Goal: Task Accomplishment & Management: Complete application form

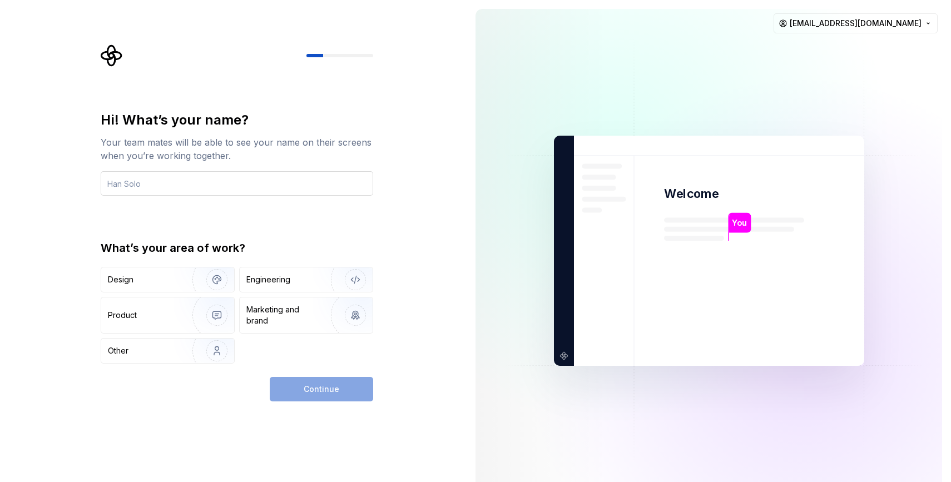
click at [261, 183] on input "text" at bounding box center [237, 183] width 272 height 24
type input "Master"
click at [318, 285] on img "button" at bounding box center [347, 279] width 71 height 75
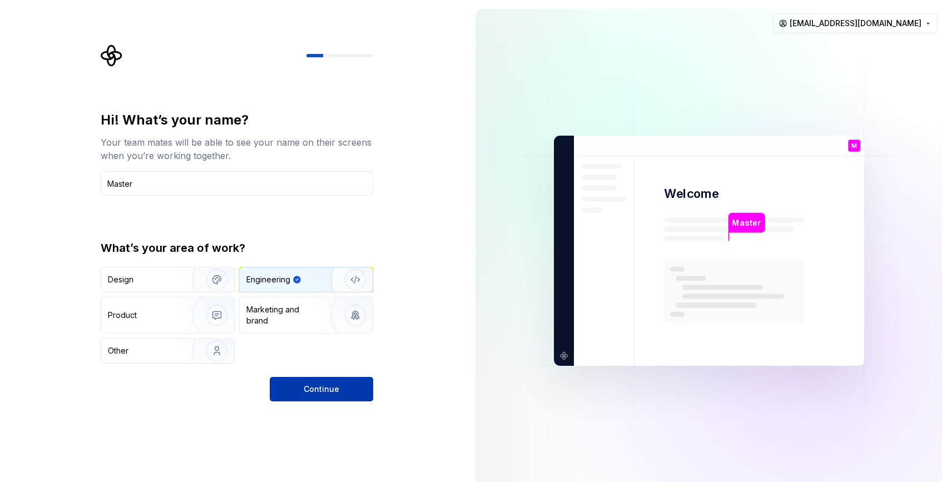
click at [325, 392] on span "Continue" at bounding box center [322, 389] width 36 height 11
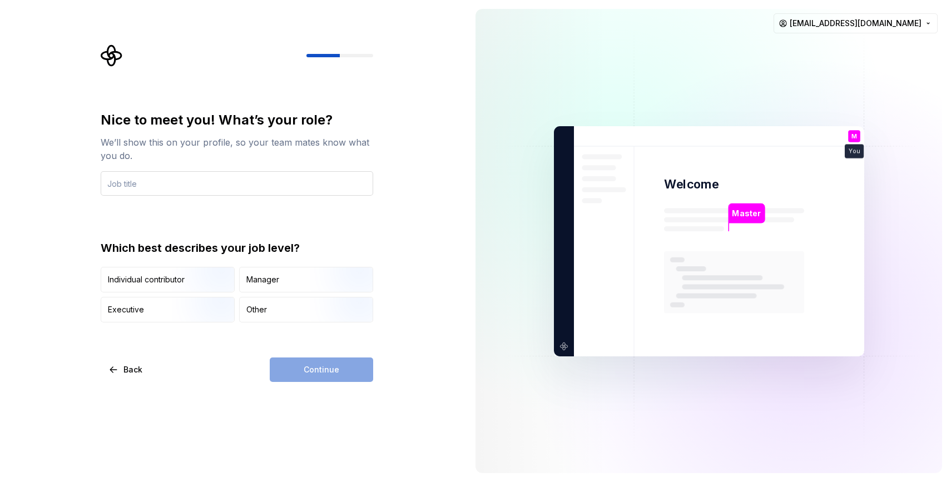
click at [241, 180] on input "text" at bounding box center [237, 183] width 272 height 24
type input "CTO"
click at [267, 221] on div "Nice to meet you! What’s your role? We’ll show this on your profile, so your te…" at bounding box center [237, 216] width 272 height 211
click at [298, 310] on div "Other" at bounding box center [306, 309] width 133 height 24
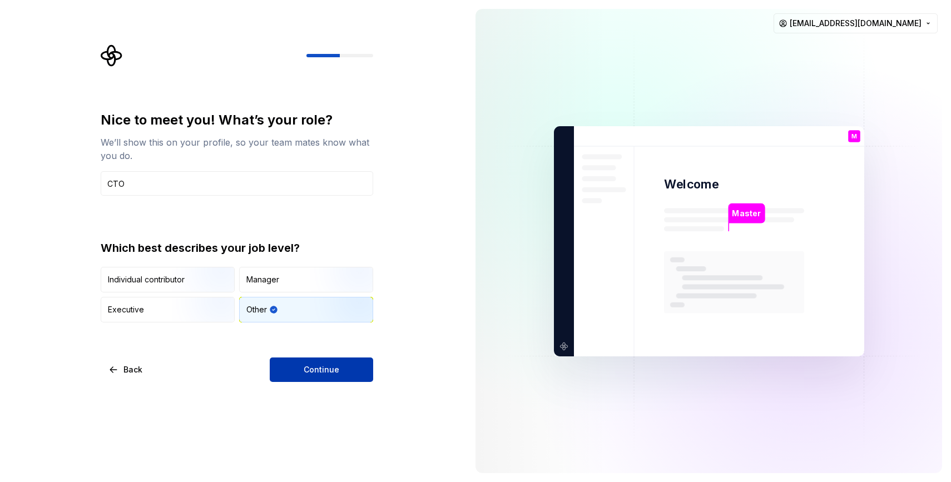
click at [336, 371] on span "Continue" at bounding box center [322, 369] width 36 height 11
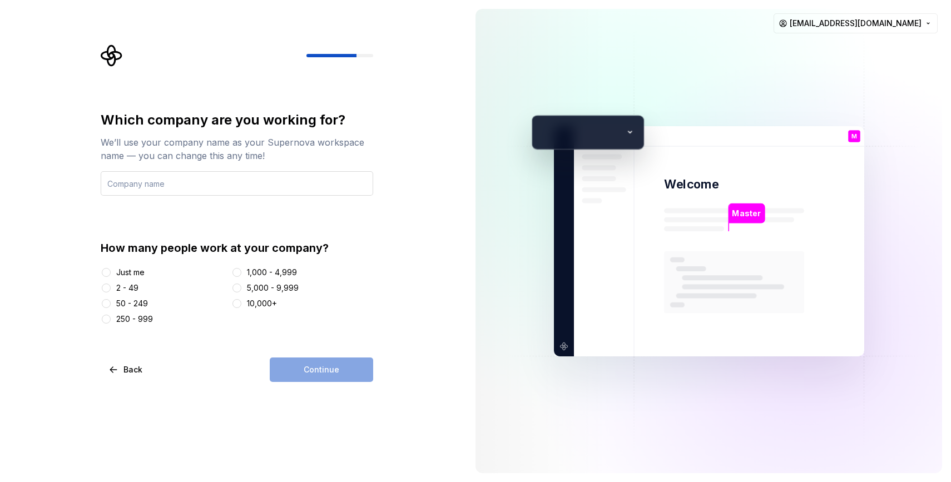
click at [230, 187] on input "text" at bounding box center [237, 183] width 272 height 24
click at [242, 187] on input "text" at bounding box center [237, 183] width 272 height 24
click at [249, 186] on input "text" at bounding box center [237, 183] width 272 height 24
type input "A"
type input "BoltShip"
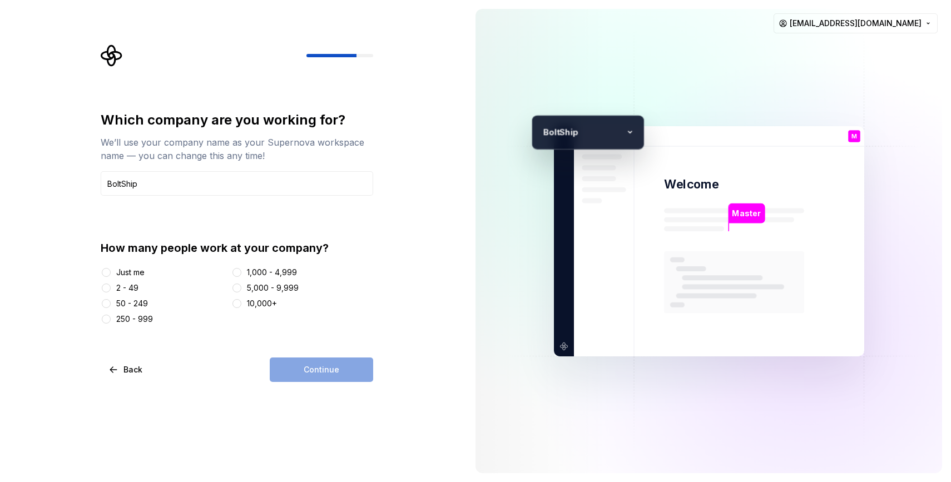
click at [118, 289] on div "2 - 49" at bounding box center [127, 287] width 22 height 11
click at [111, 289] on button "2 - 49" at bounding box center [106, 288] width 9 height 9
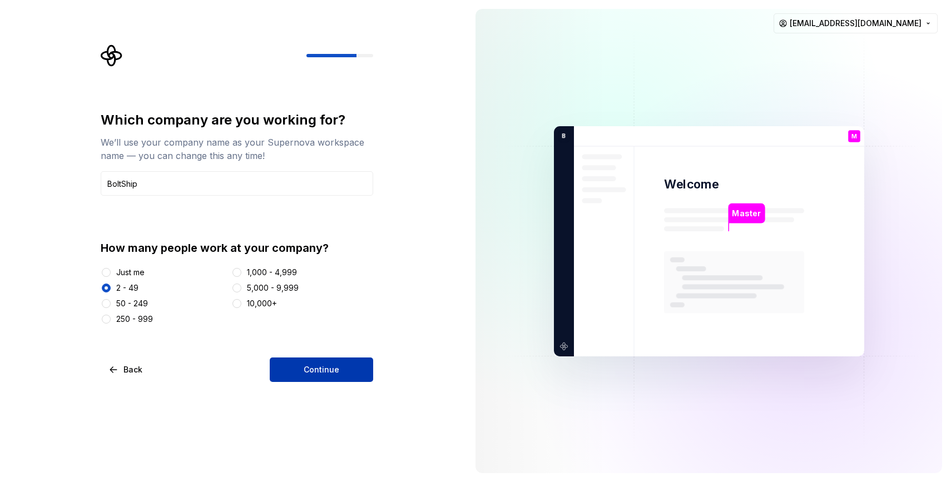
click at [335, 376] on button "Continue" at bounding box center [321, 370] width 103 height 24
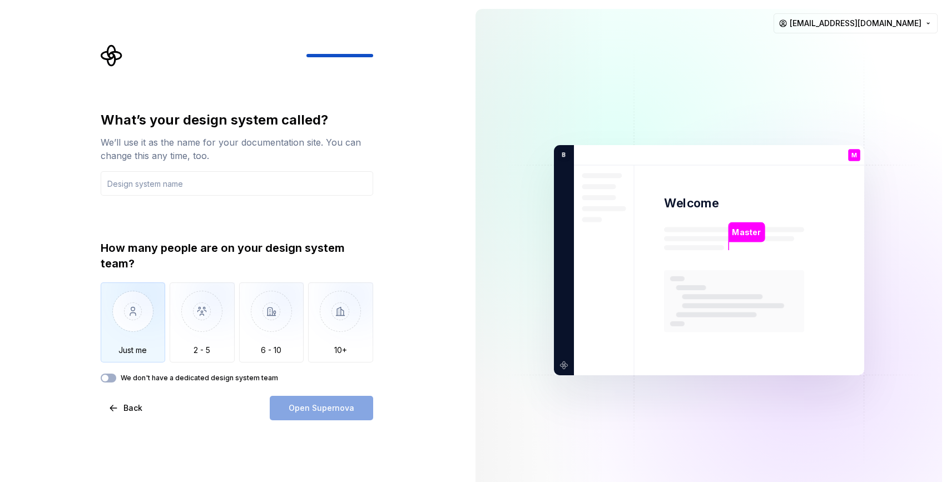
click at [131, 328] on img "button" at bounding box center [133, 319] width 65 height 75
click at [252, 186] on input "text" at bounding box center [237, 183] width 272 height 24
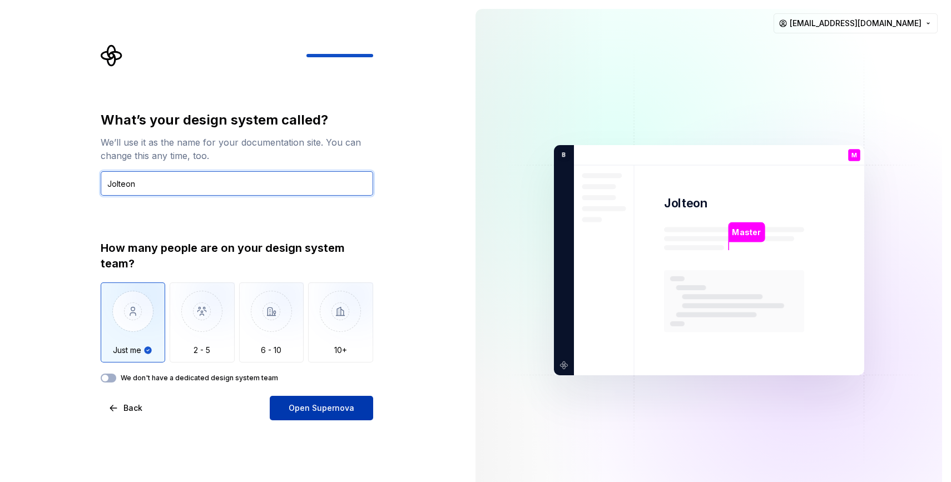
type input "Jolteon"
click at [320, 408] on span "Open Supernova" at bounding box center [322, 408] width 66 height 11
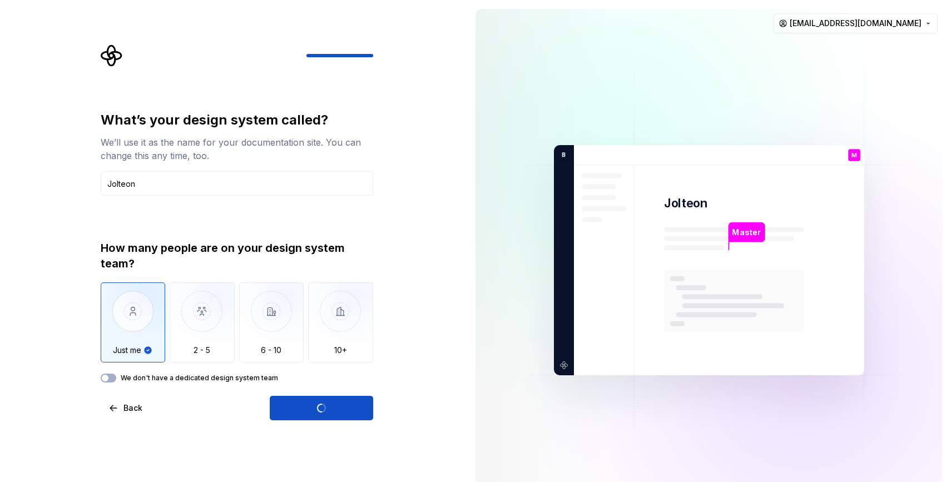
click at [285, 248] on div "How many people are on your design system team?" at bounding box center [237, 255] width 272 height 31
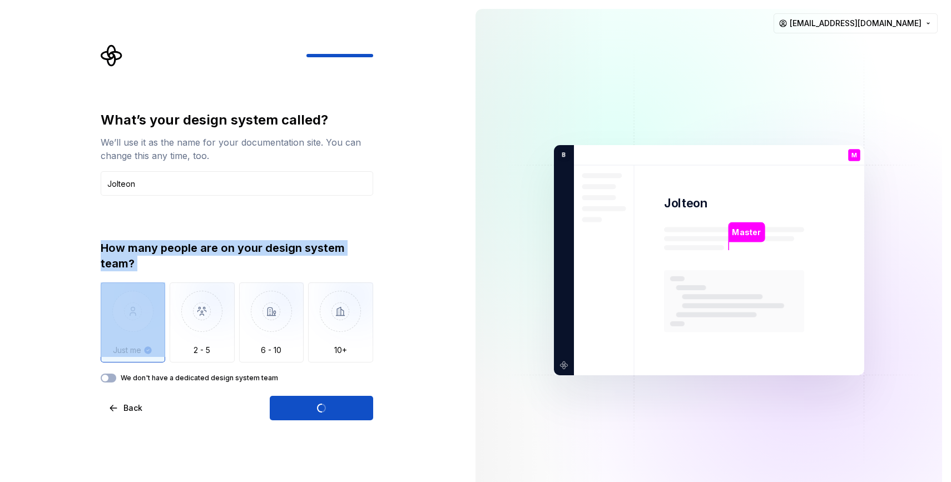
click at [285, 248] on div "How many people are on your design system team?" at bounding box center [237, 255] width 272 height 31
click at [251, 248] on div "How many people are on your design system team?" at bounding box center [237, 255] width 272 height 31
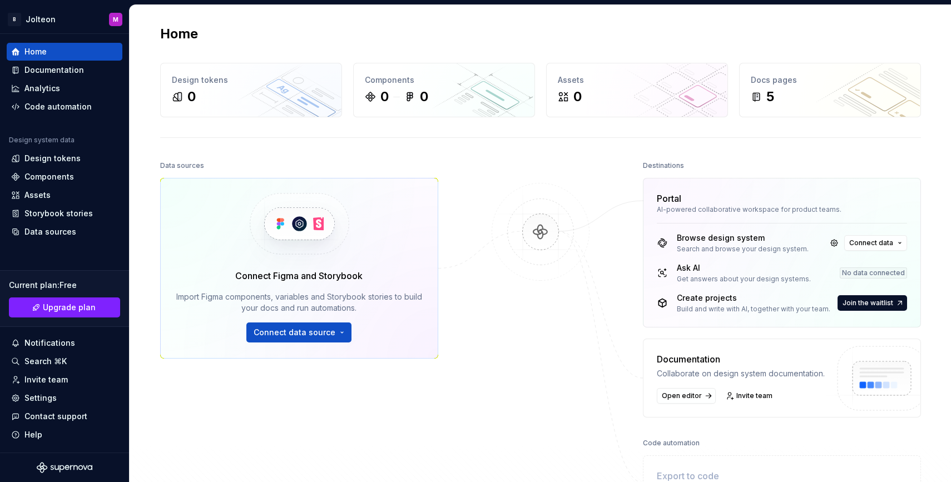
click at [480, 292] on div "Data sources Connect Figma and Storybook Import Figma components, variables and…" at bounding box center [540, 356] width 761 height 396
click at [206, 299] on div "Import Figma components, variables and Storybook stories to build your docs and…" at bounding box center [299, 302] width 246 height 22
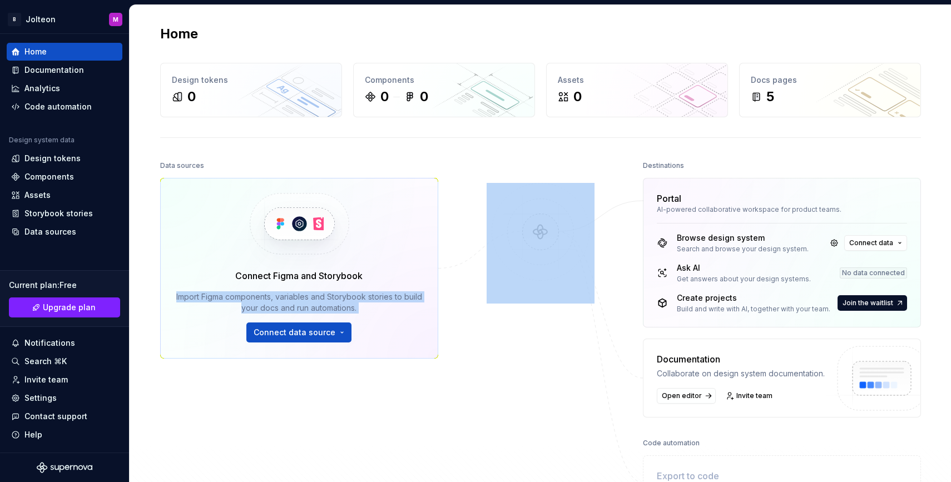
click at [206, 299] on div "Import Figma components, variables and Storybook stories to build your docs and…" at bounding box center [299, 302] width 246 height 22
click at [256, 299] on div "Import Figma components, variables and Storybook stories to build your docs and…" at bounding box center [299, 302] width 246 height 22
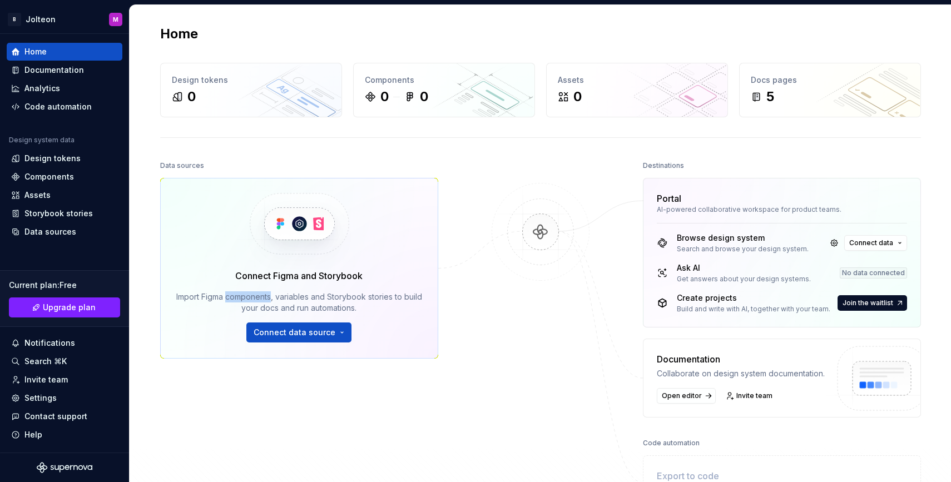
click at [256, 299] on div "Import Figma components, variables and Storybook stories to build your docs and…" at bounding box center [299, 302] width 246 height 22
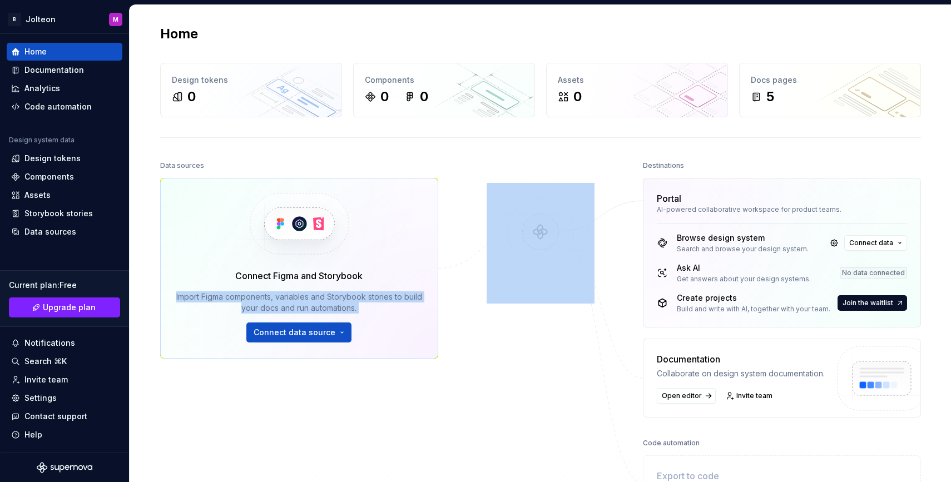
click at [256, 299] on div "Import Figma components, variables and Storybook stories to build your docs and…" at bounding box center [299, 302] width 246 height 22
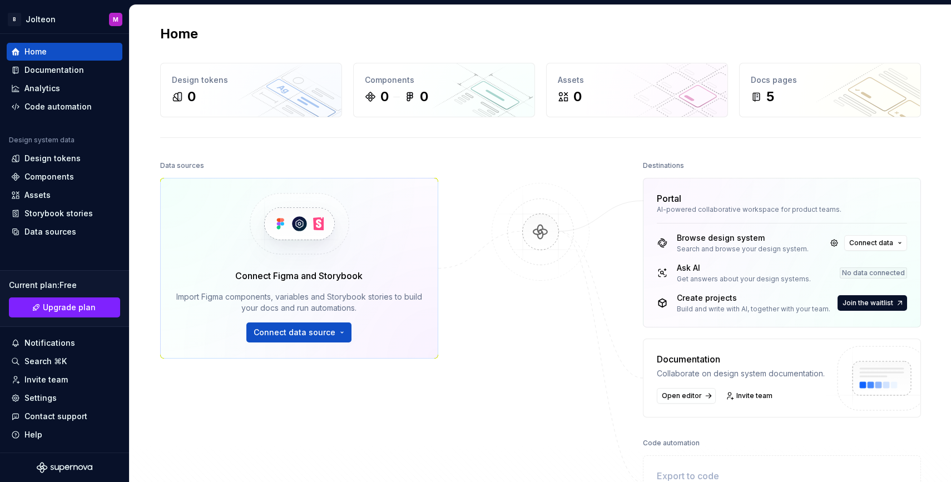
click at [314, 300] on div "Import Figma components, variables and Storybook stories to build your docs and…" at bounding box center [299, 302] width 246 height 22
click at [508, 297] on img at bounding box center [541, 243] width 108 height 121
click at [540, 240] on img at bounding box center [541, 243] width 108 height 121
click at [505, 299] on img at bounding box center [541, 243] width 108 height 121
click at [686, 250] on div "Search and browse your design system." at bounding box center [743, 249] width 132 height 9
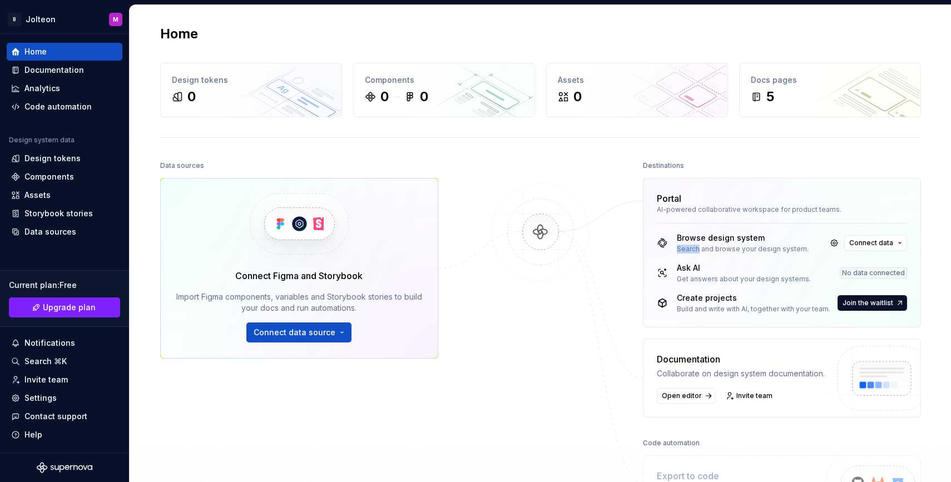
click at [686, 250] on div "Search and browse your design system." at bounding box center [743, 249] width 132 height 9
click at [760, 251] on div "Search and browse your design system." at bounding box center [743, 249] width 132 height 9
click at [887, 245] on span "Connect data" at bounding box center [871, 243] width 44 height 9
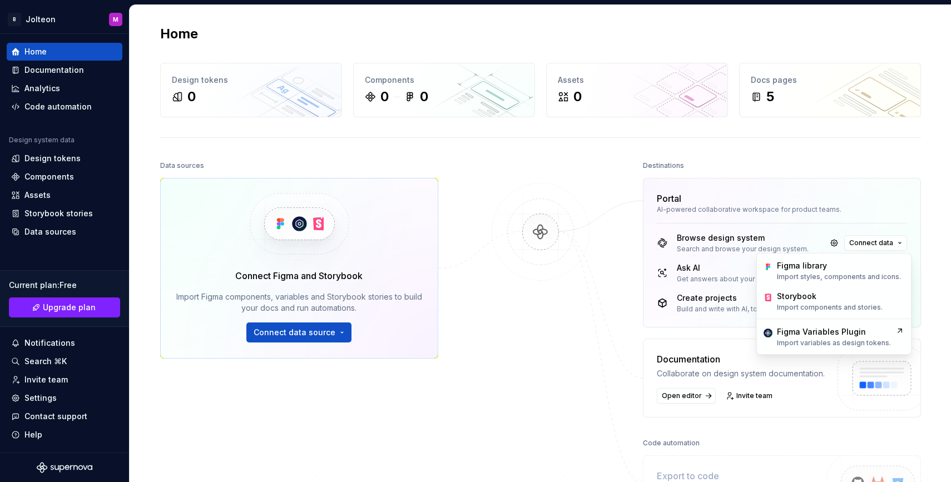
click at [545, 334] on div at bounding box center [540, 334] width 111 height 352
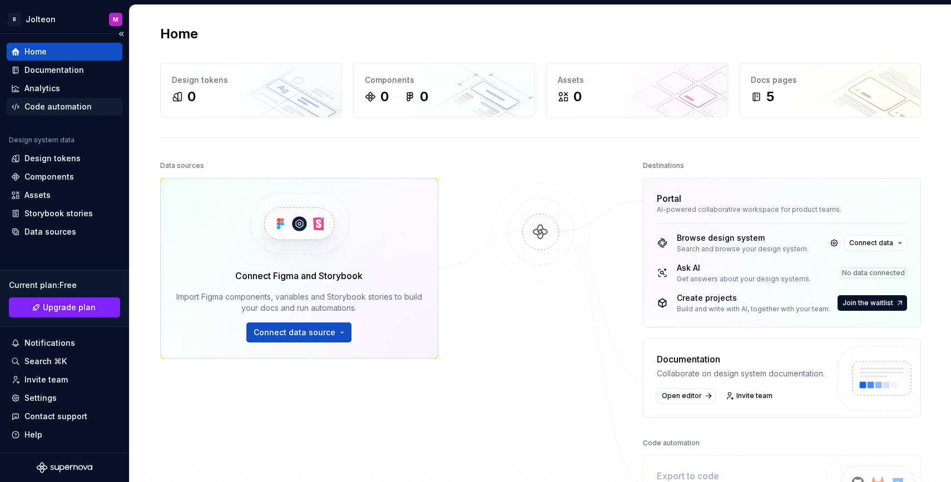
click at [52, 105] on div "Code automation" at bounding box center [57, 106] width 67 height 11
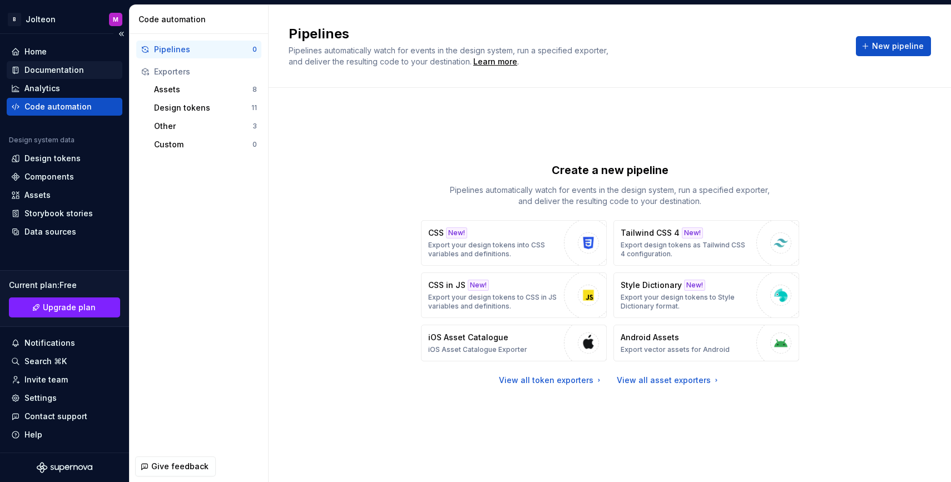
click at [68, 68] on div "Documentation" at bounding box center [53, 70] width 59 height 11
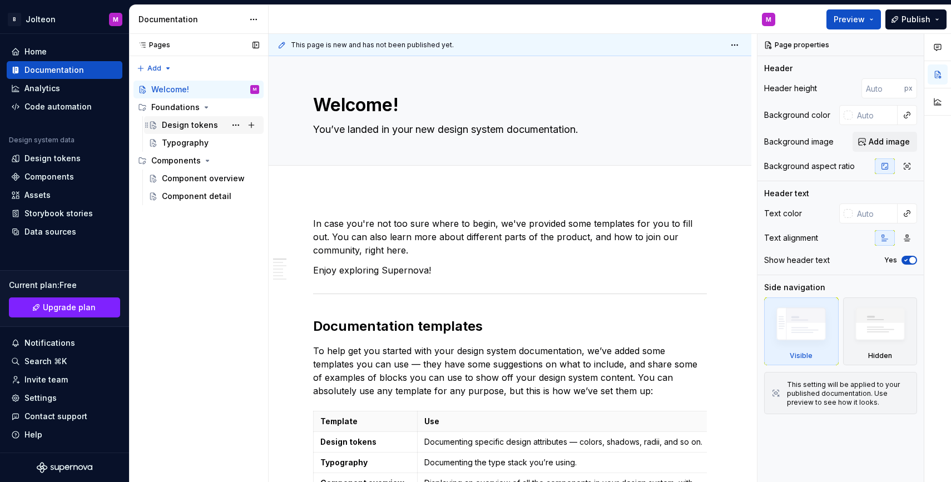
click at [202, 126] on div "Design tokens" at bounding box center [190, 125] width 56 height 11
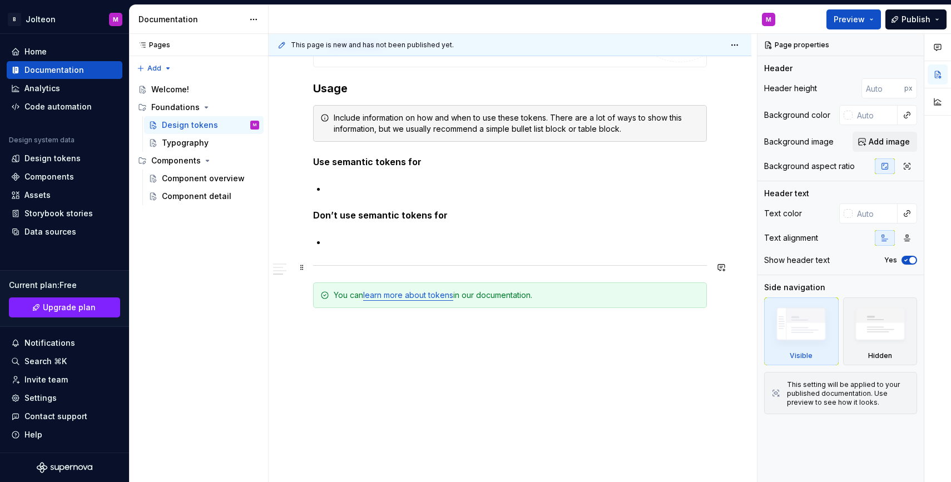
scroll to position [904, 0]
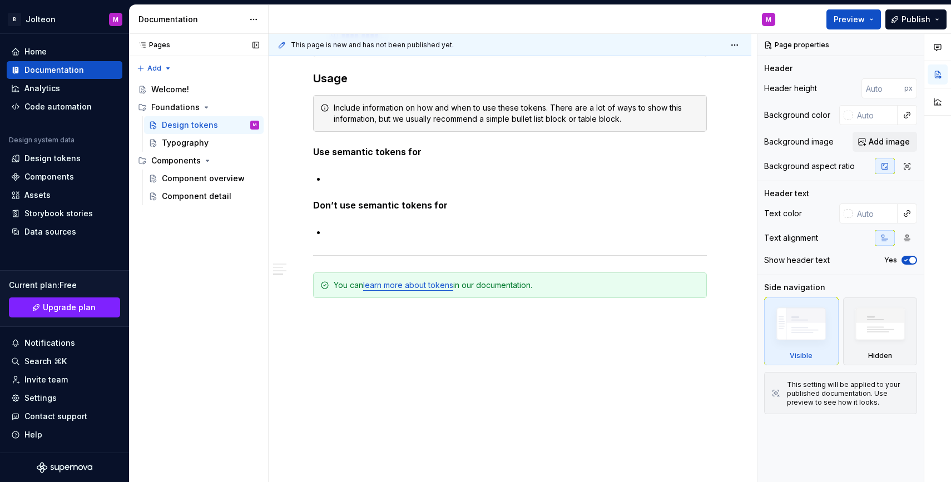
type textarea "*"
click at [197, 265] on div "Pages Pages Add Accessibility guide for tree Page tree. Navigate the tree with …" at bounding box center [198, 258] width 139 height 449
click at [47, 88] on div "Analytics" at bounding box center [42, 88] width 36 height 11
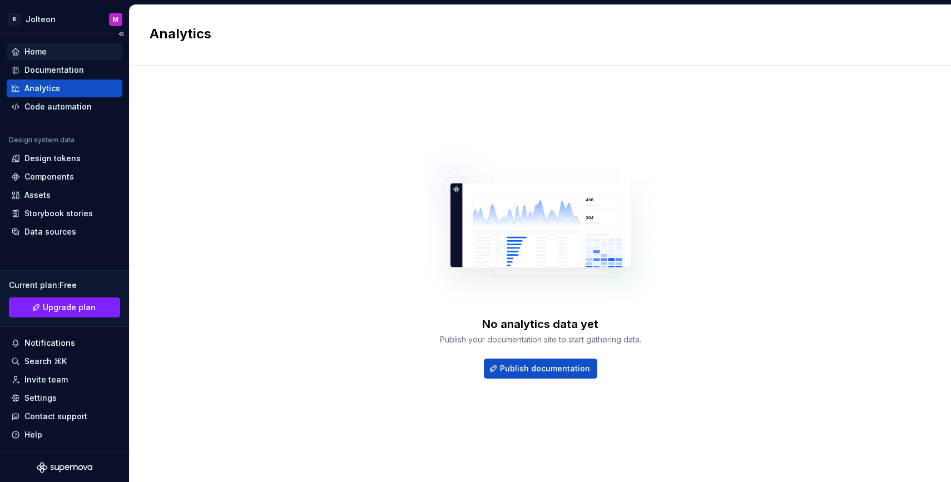
click at [57, 56] on div "Home" at bounding box center [64, 51] width 107 height 11
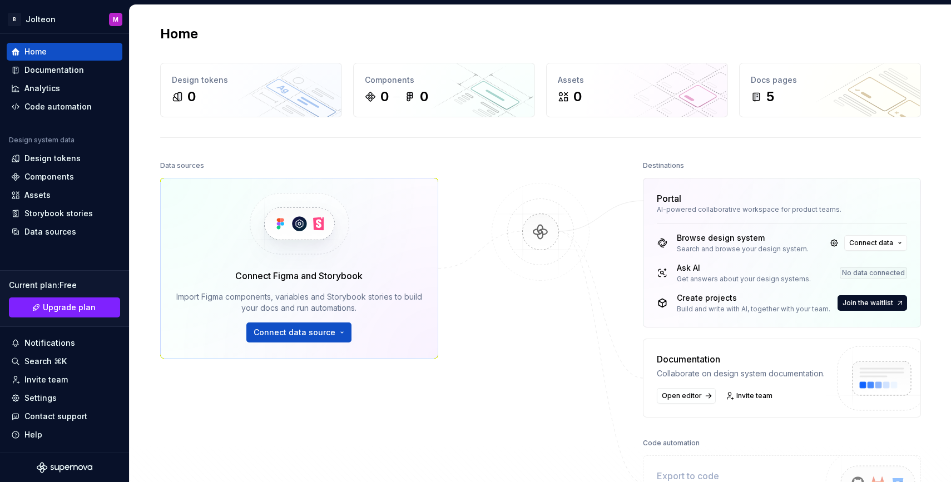
click at [492, 164] on div at bounding box center [540, 334] width 111 height 352
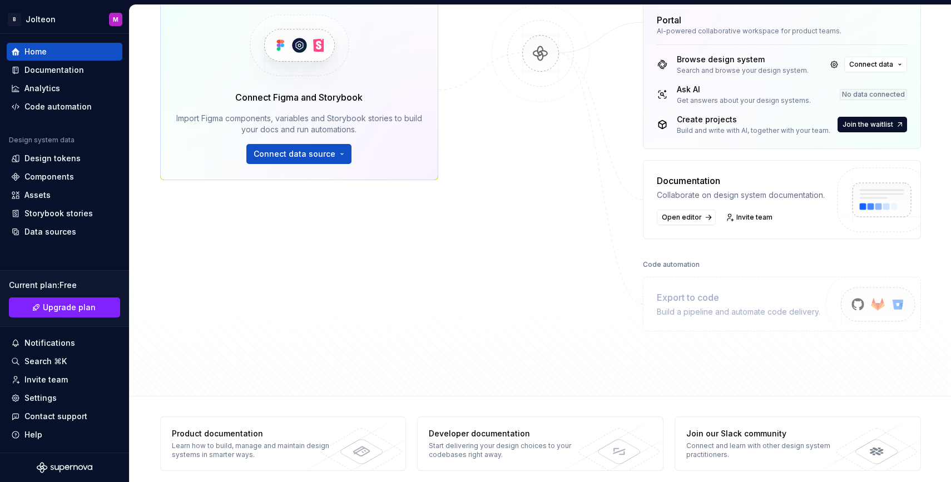
scroll to position [187, 0]
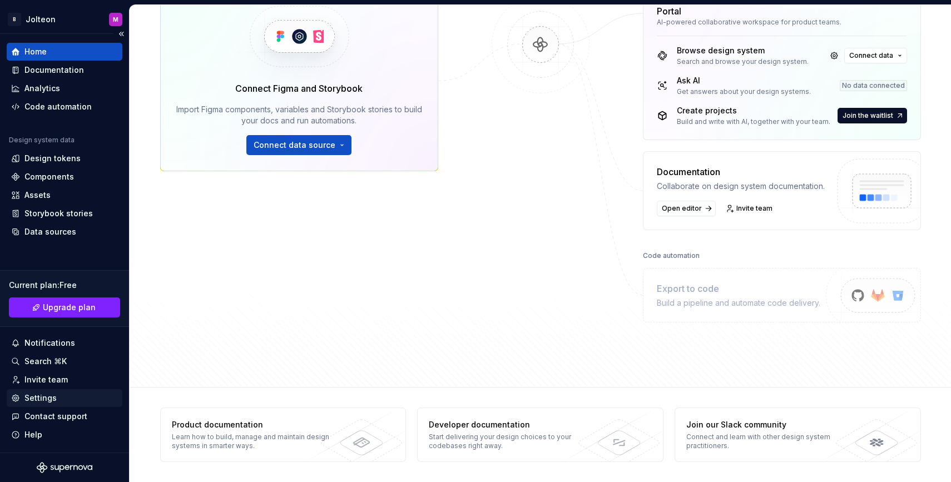
click at [42, 398] on div "Settings" at bounding box center [40, 398] width 32 height 11
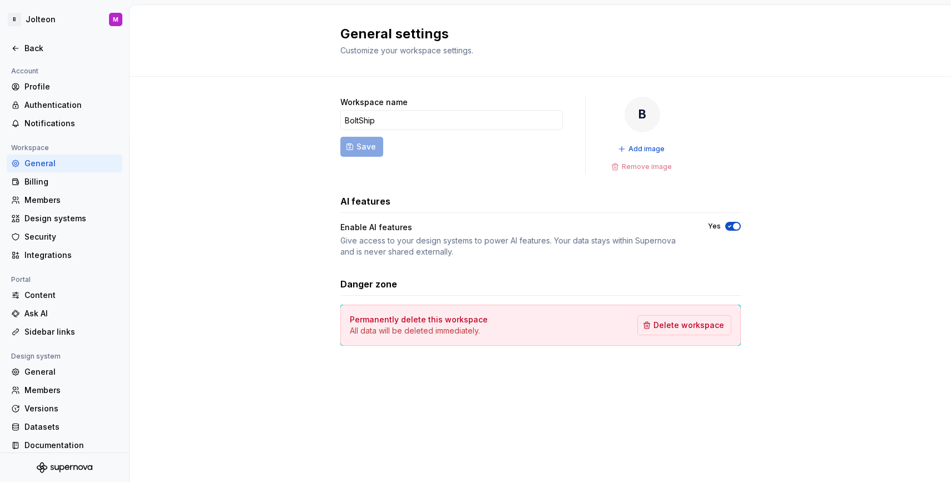
click at [270, 170] on div "Workspace name BoltShip Save B Add image Remove image AI features Enable AI fea…" at bounding box center [540, 232] width 821 height 311
click at [63, 204] on div "Members" at bounding box center [70, 200] width 93 height 11
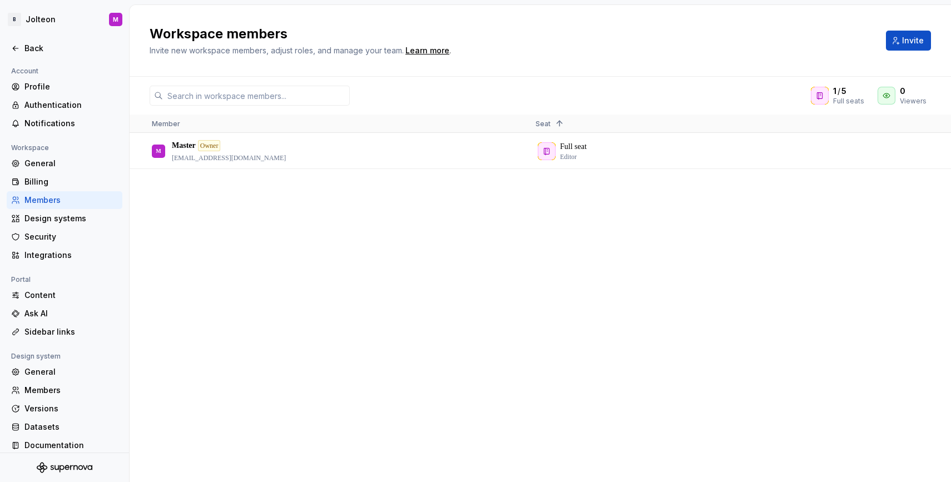
click at [551, 242] on div "M Master Owner [EMAIL_ADDRESS][DOMAIN_NAME] Full seat Editor" at bounding box center [540, 307] width 821 height 348
